Goal: Task Accomplishment & Management: Manage account settings

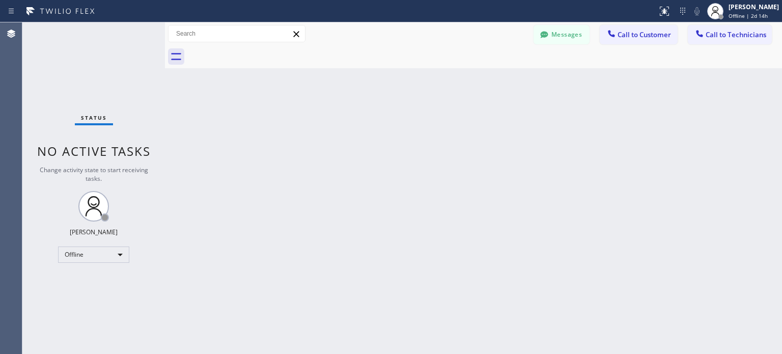
drag, startPoint x: 98, startPoint y: 263, endPoint x: 102, endPoint y: 256, distance: 7.3
click at [102, 256] on div "Status No active tasks Change activity state to start receiving tasks. [PERSON_…" at bounding box center [93, 187] width 142 height 331
click at [102, 256] on div "Offline" at bounding box center [93, 254] width 71 height 16
click at [84, 295] on li "Unavailable" at bounding box center [93, 293] width 69 height 12
